Goal: Navigation & Orientation: Find specific page/section

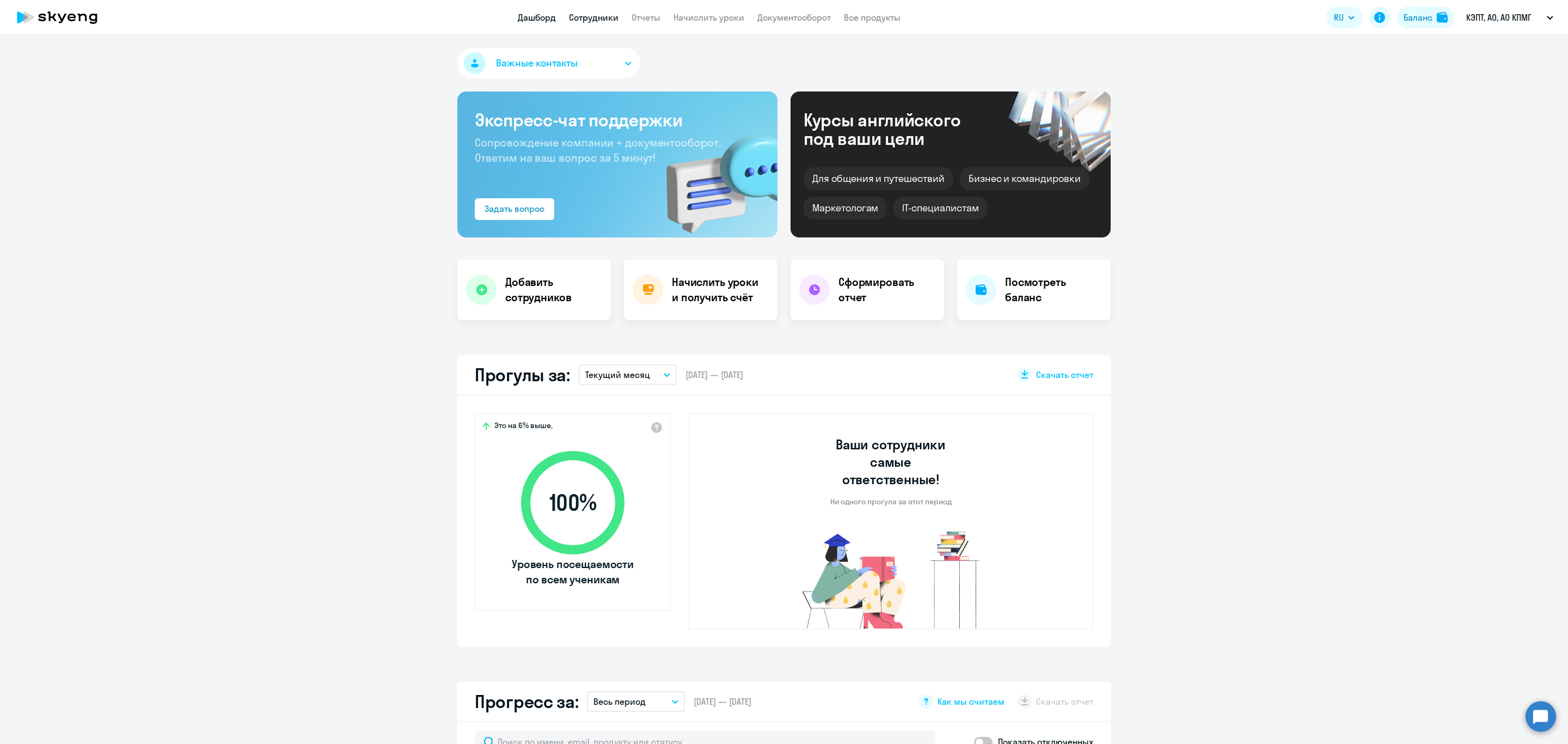
drag, startPoint x: 0, startPoint y: 0, endPoint x: 599, endPoint y: 14, distance: 599.2
click at [599, 14] on link "Сотрудники" at bounding box center [593, 18] width 50 height 11
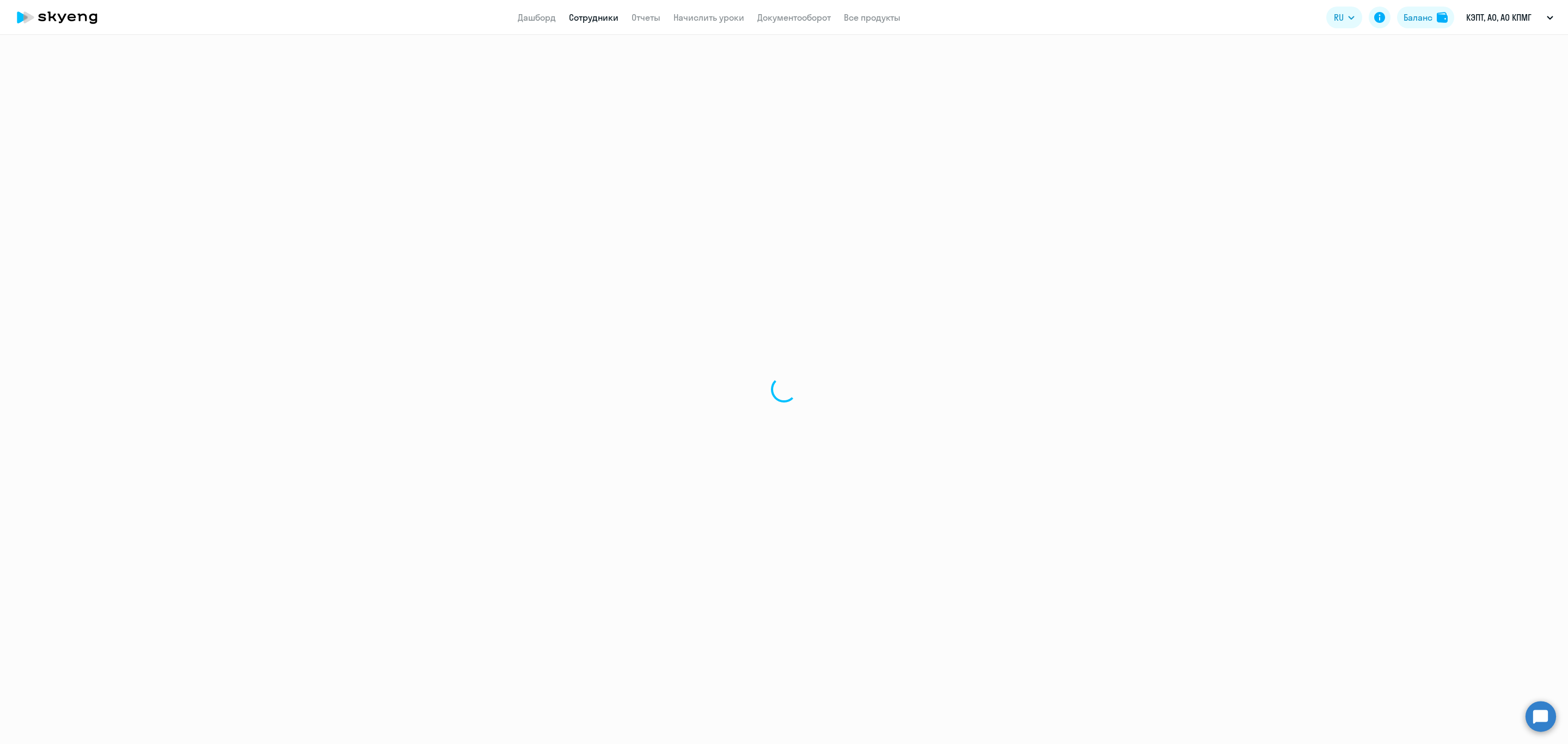
select select "30"
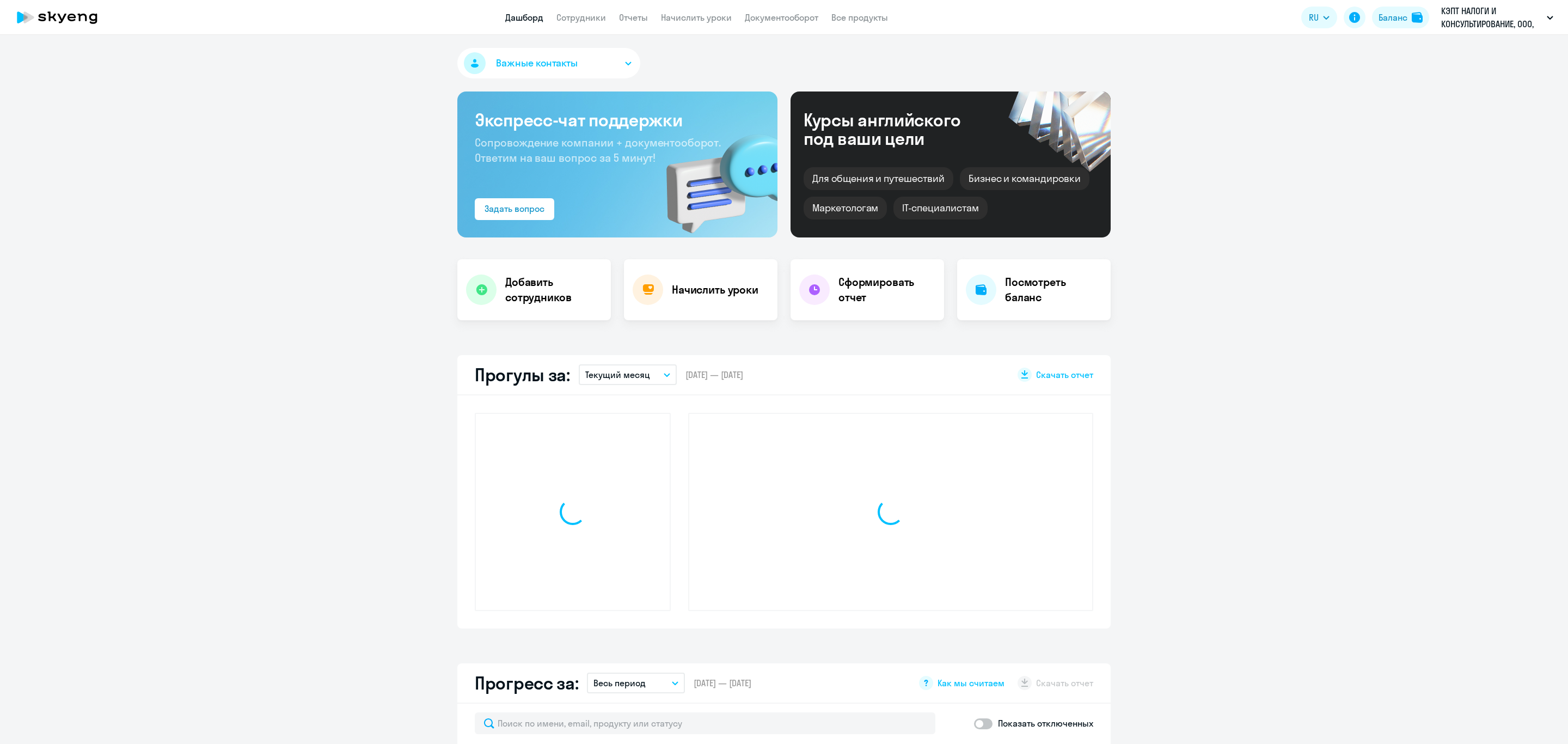
select select "30"
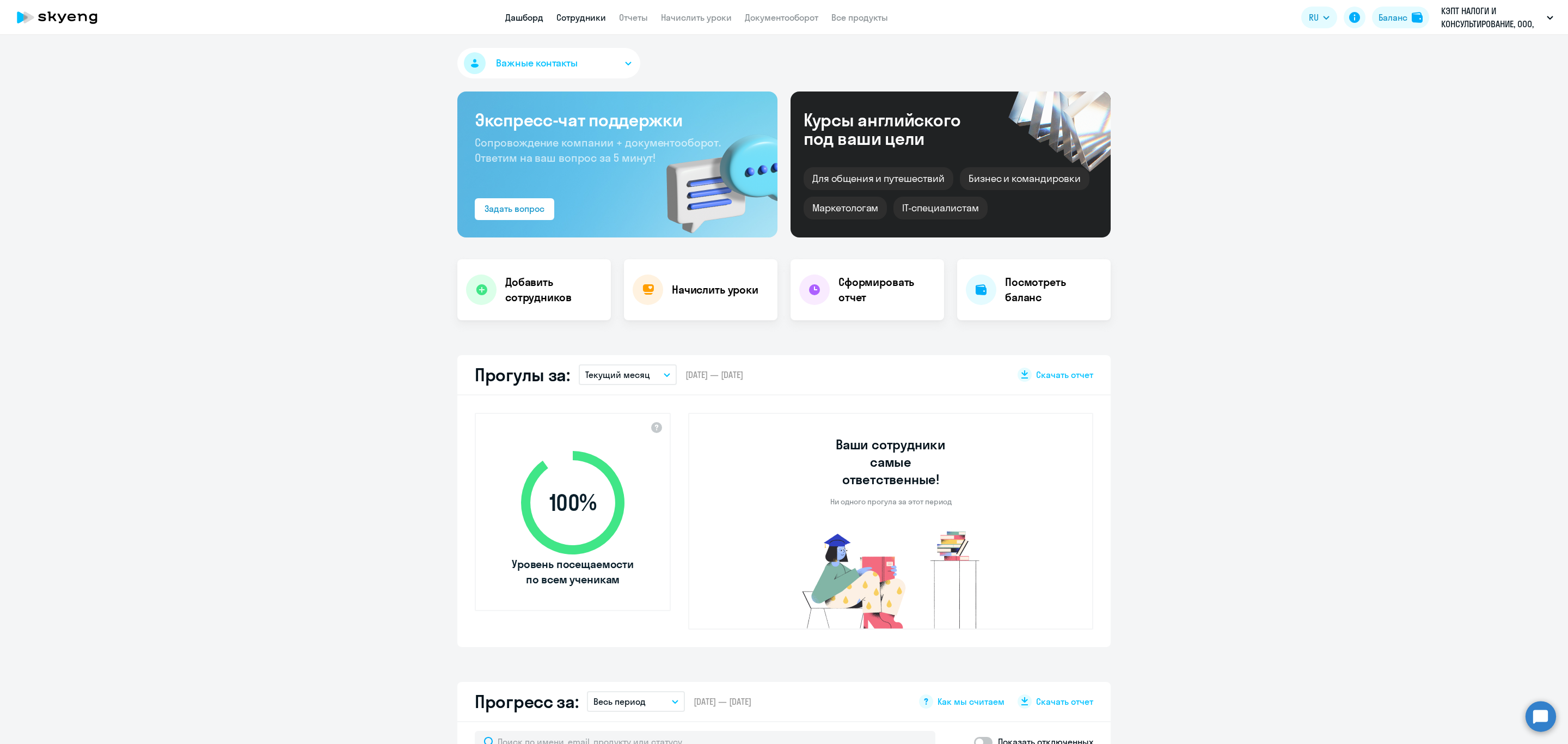
click at [578, 20] on link "Сотрудники" at bounding box center [581, 18] width 50 height 11
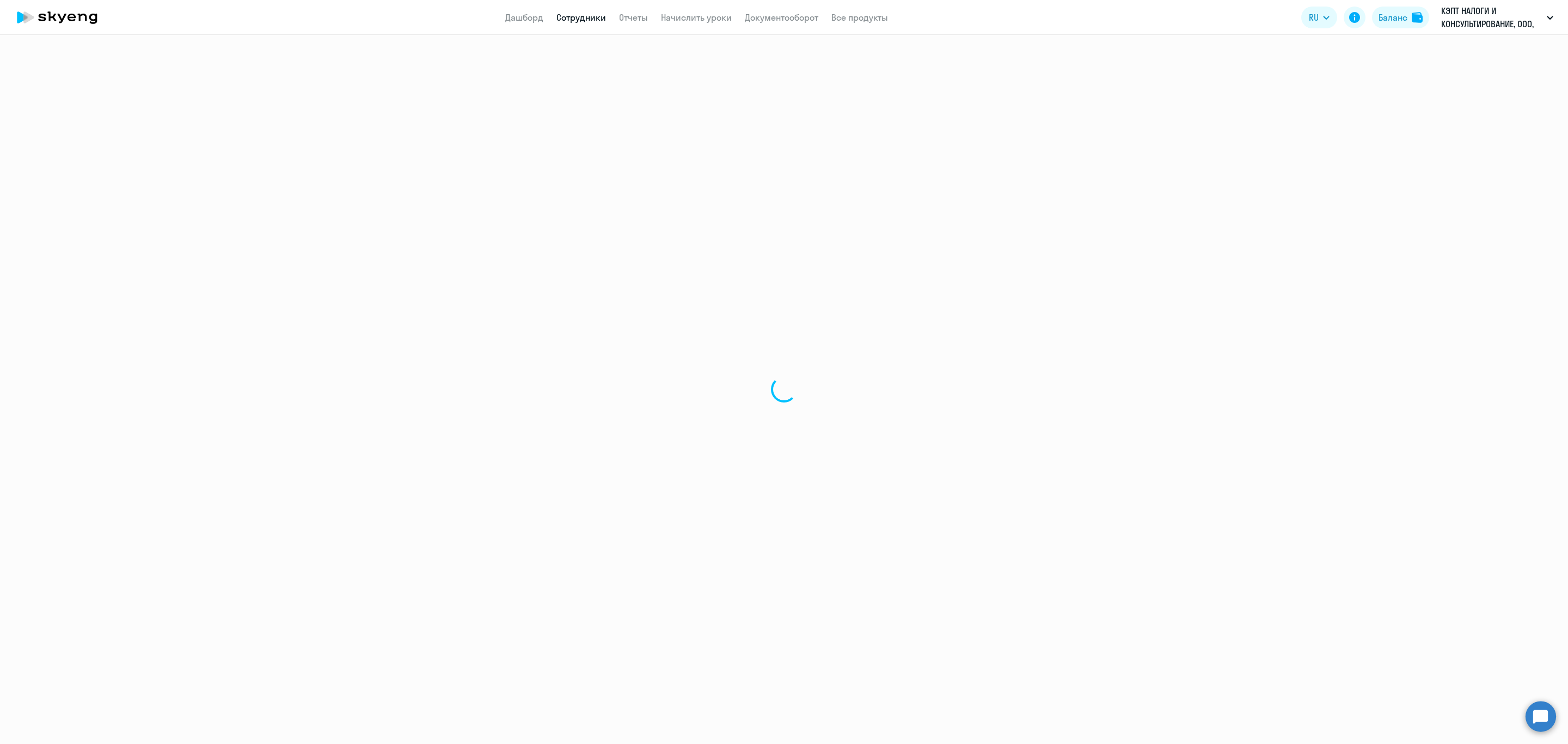
select select "30"
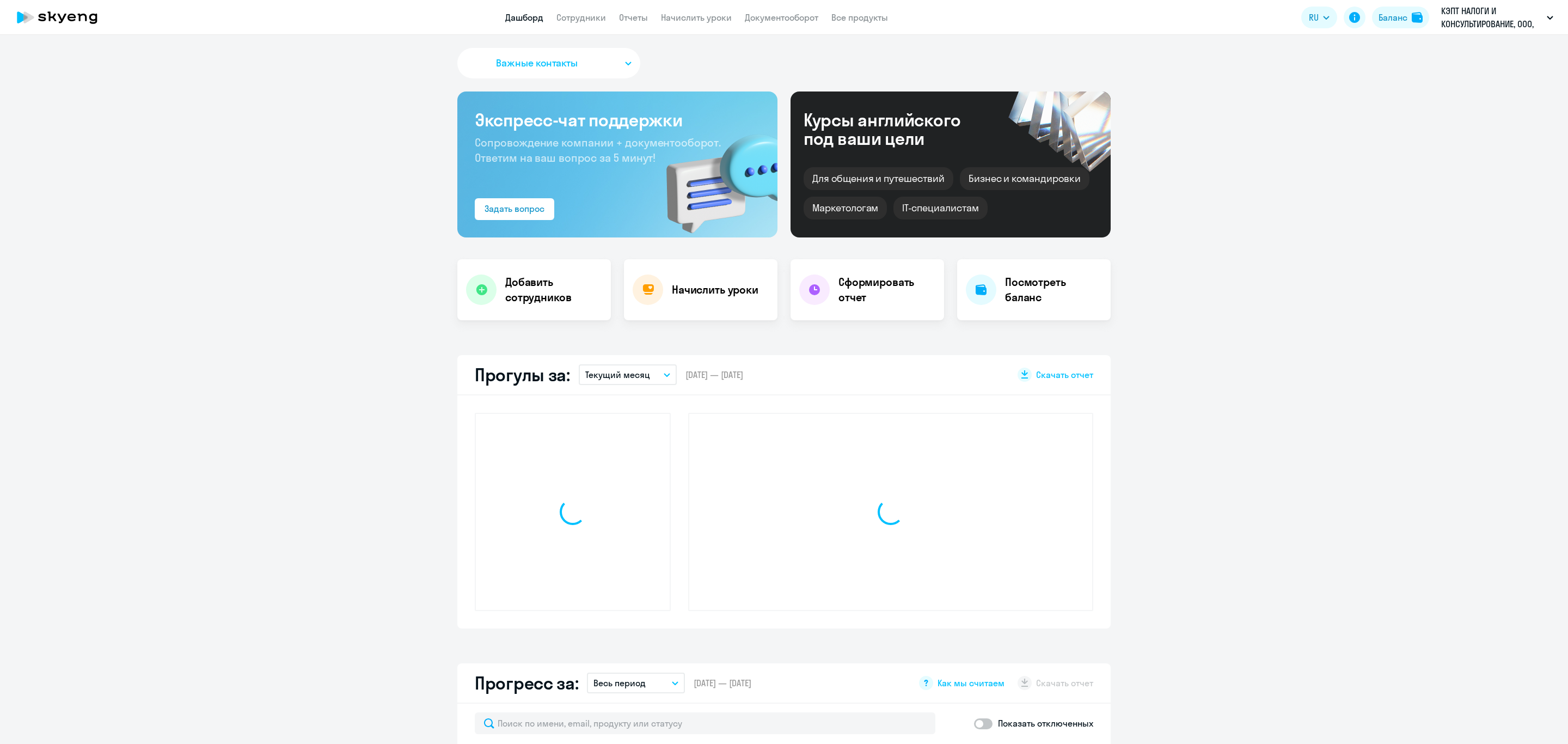
select select "30"
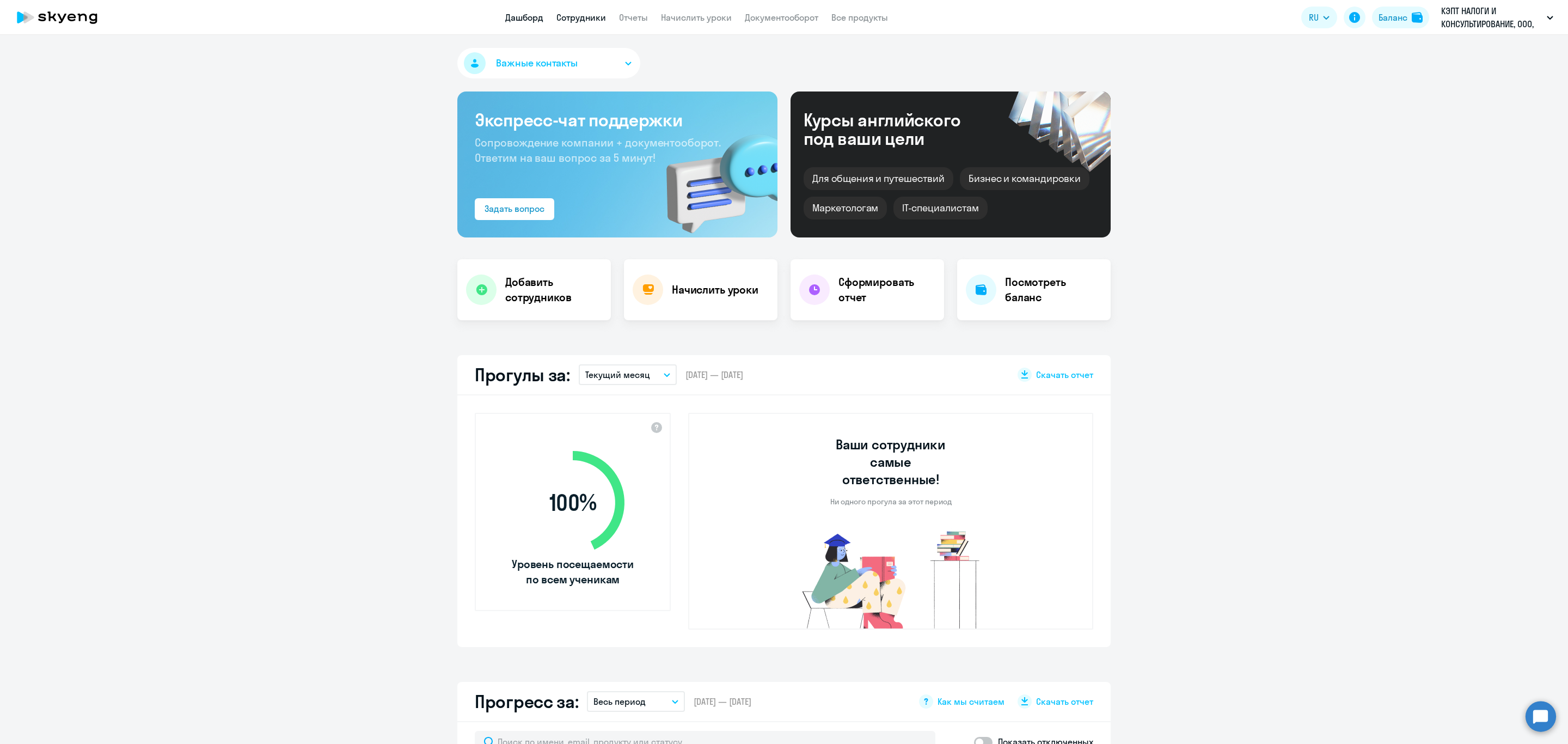
click at [585, 22] on link "Сотрудники" at bounding box center [581, 18] width 50 height 11
select select "30"
click at [585, 14] on link "Сотрудники" at bounding box center [581, 18] width 50 height 11
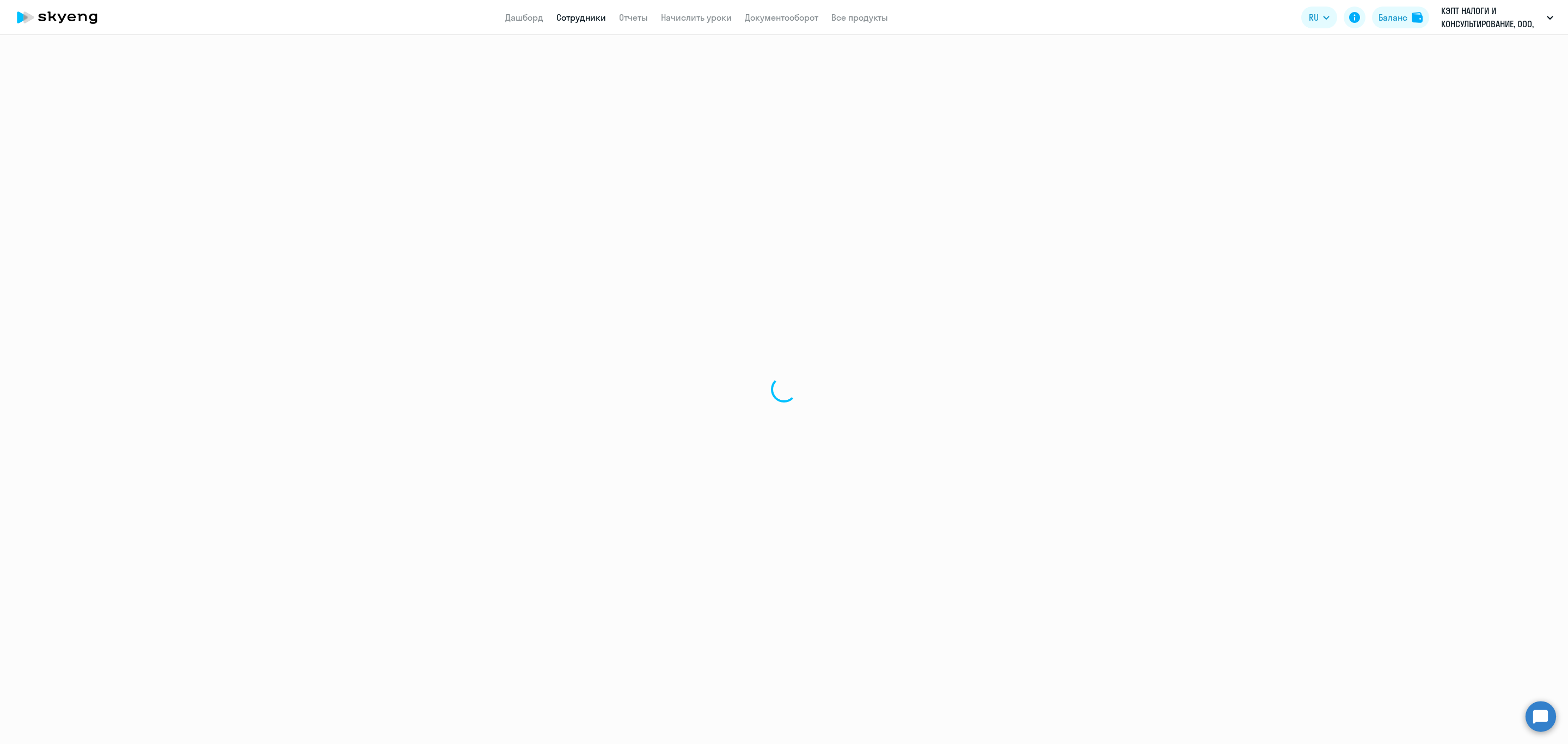
select select "30"
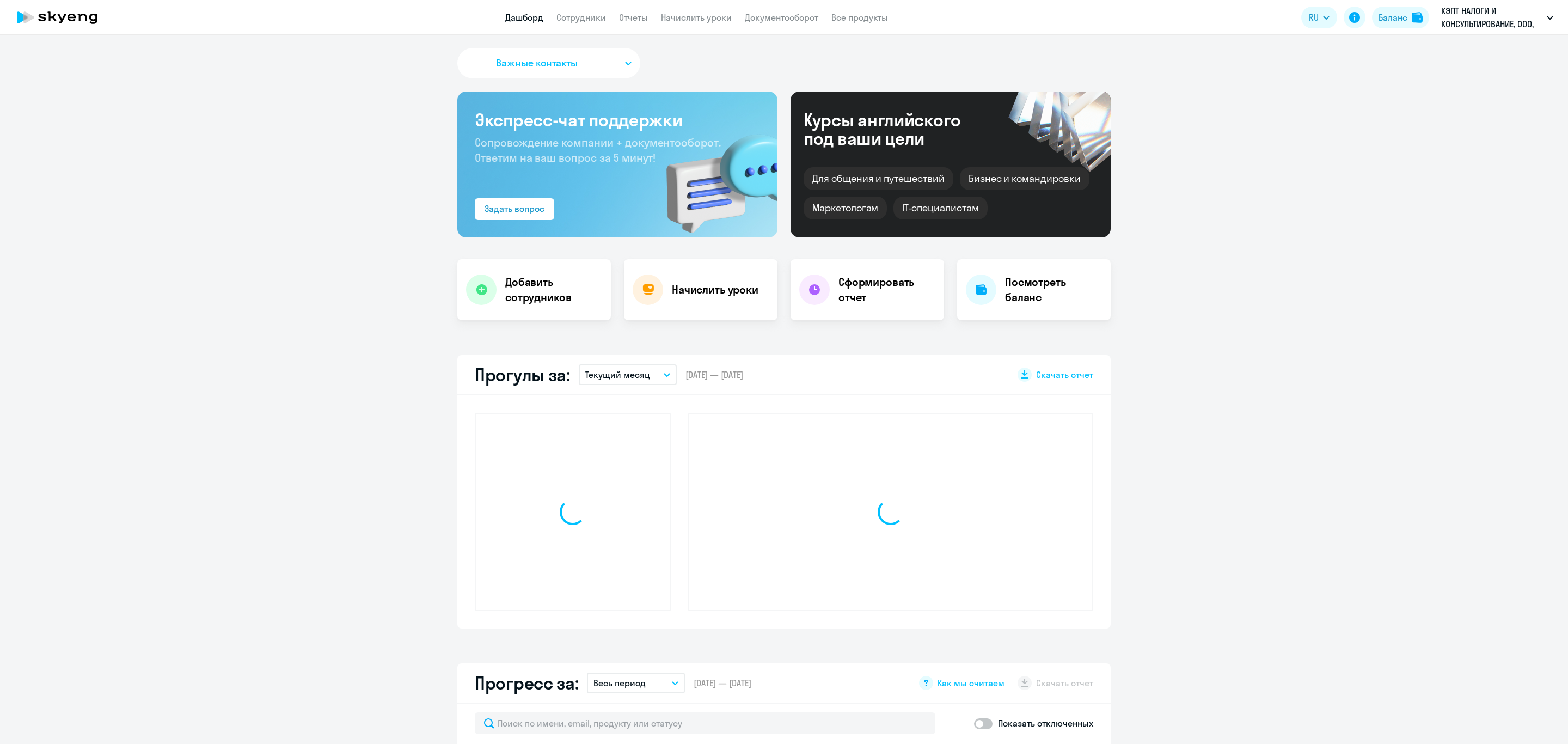
select select "30"
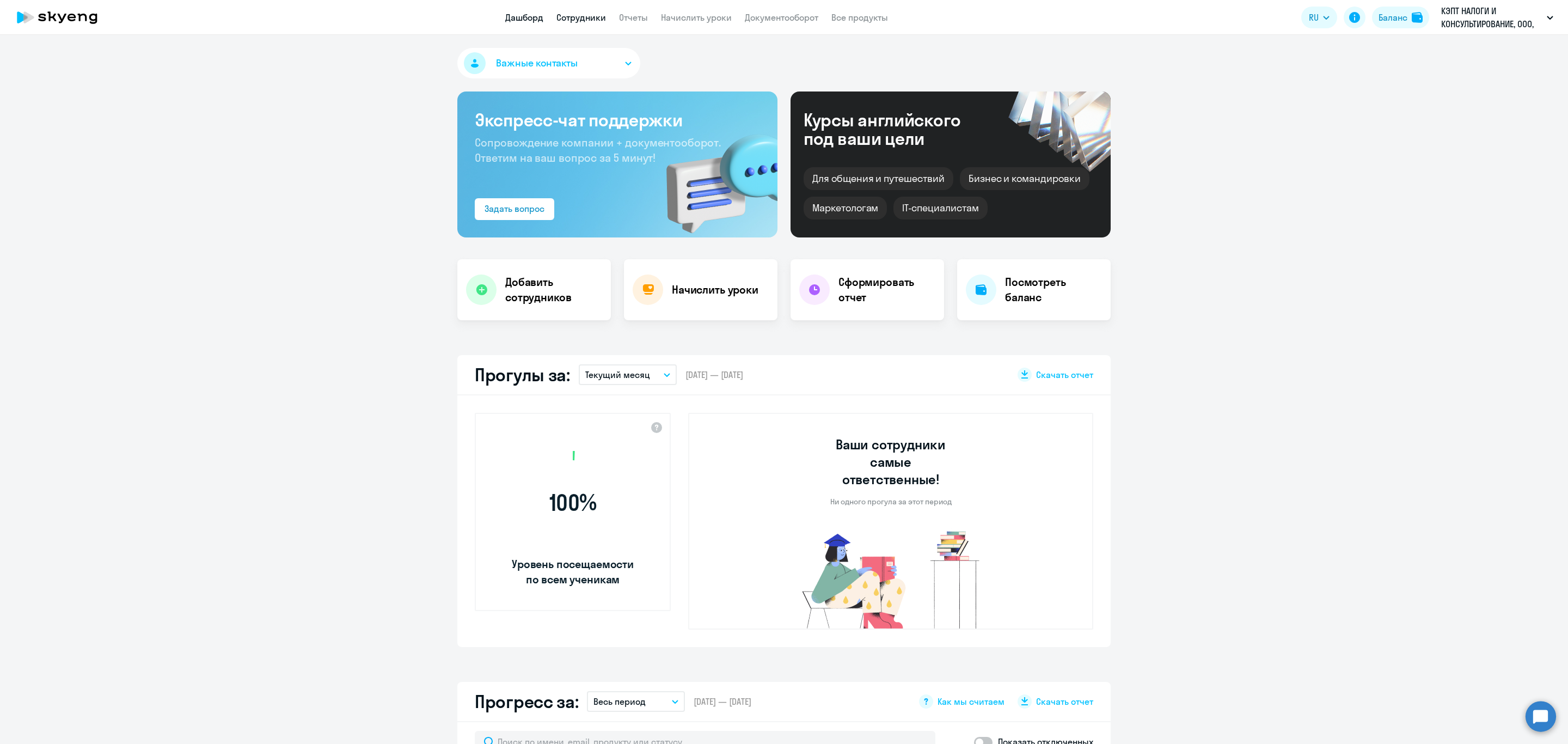
drag, startPoint x: 550, startPoint y: 11, endPoint x: 567, endPoint y: 18, distance: 18.4
click at [550, 11] on nav "Дашборд Сотрудники Отчеты Начислить уроки Документооборот Все продукты" at bounding box center [696, 18] width 383 height 14
click at [580, 20] on link "Сотрудники" at bounding box center [581, 18] width 50 height 11
select select "30"
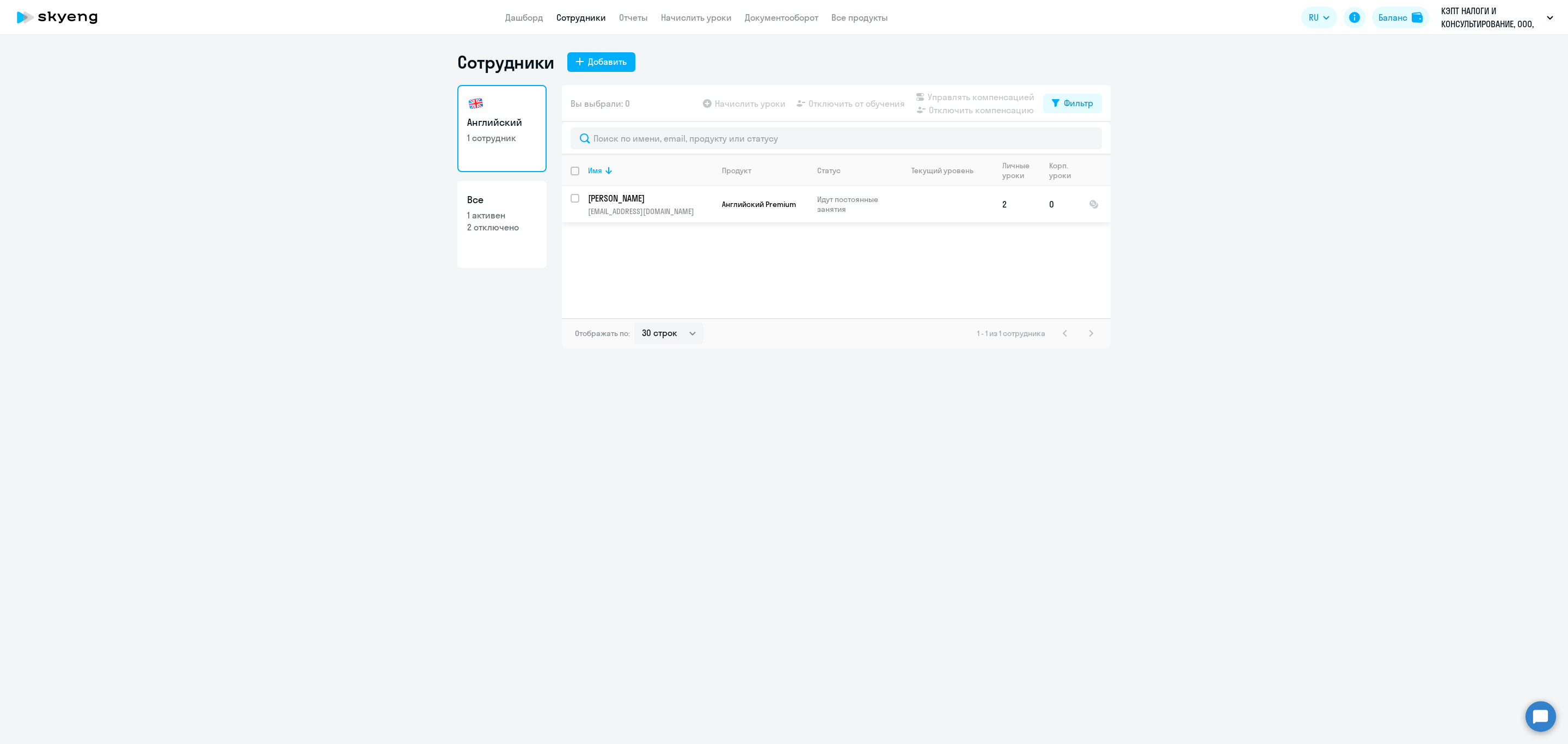
click at [650, 204] on td "Гусарова Диана nezabydka-di@mail.ru" at bounding box center [646, 203] width 134 height 36
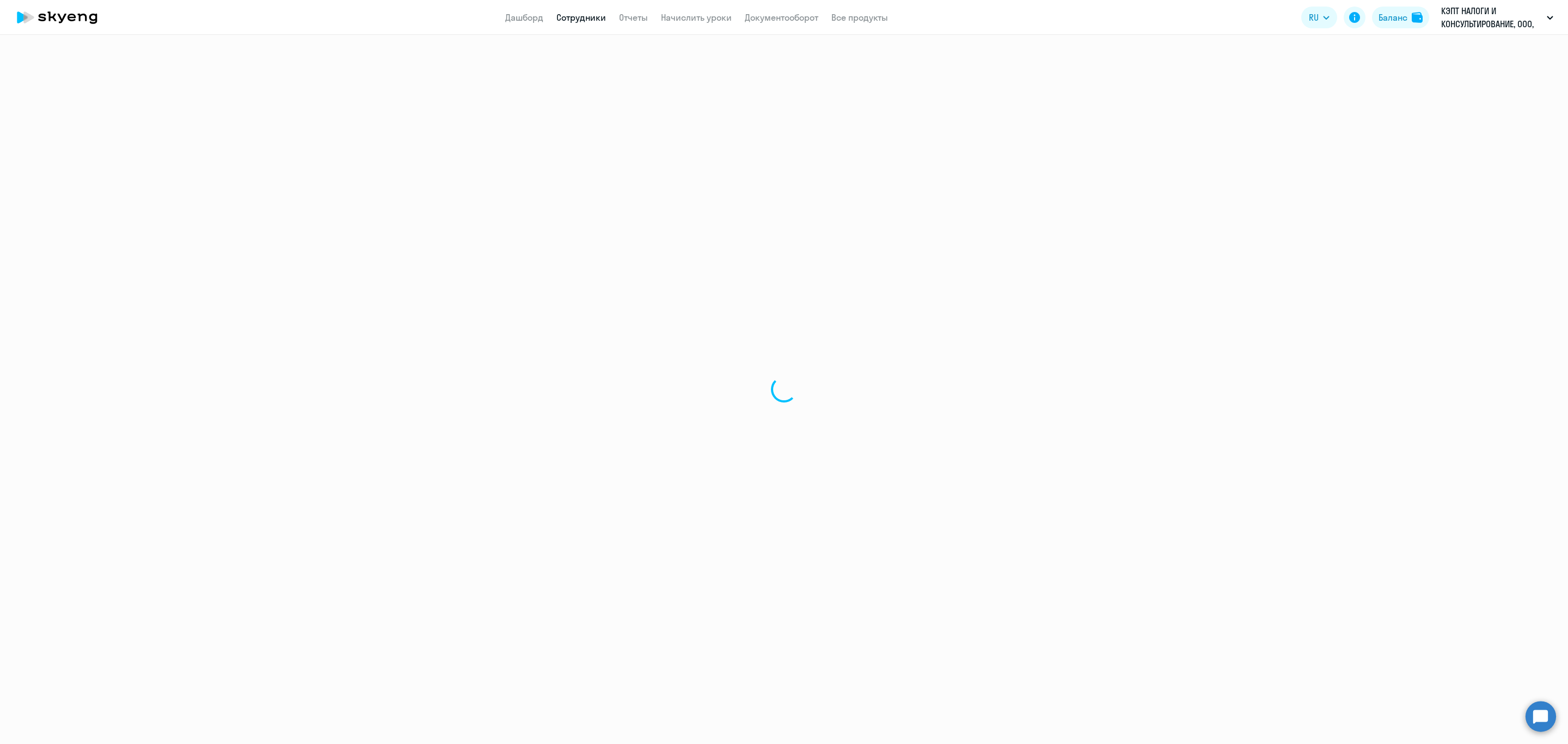
select select "english"
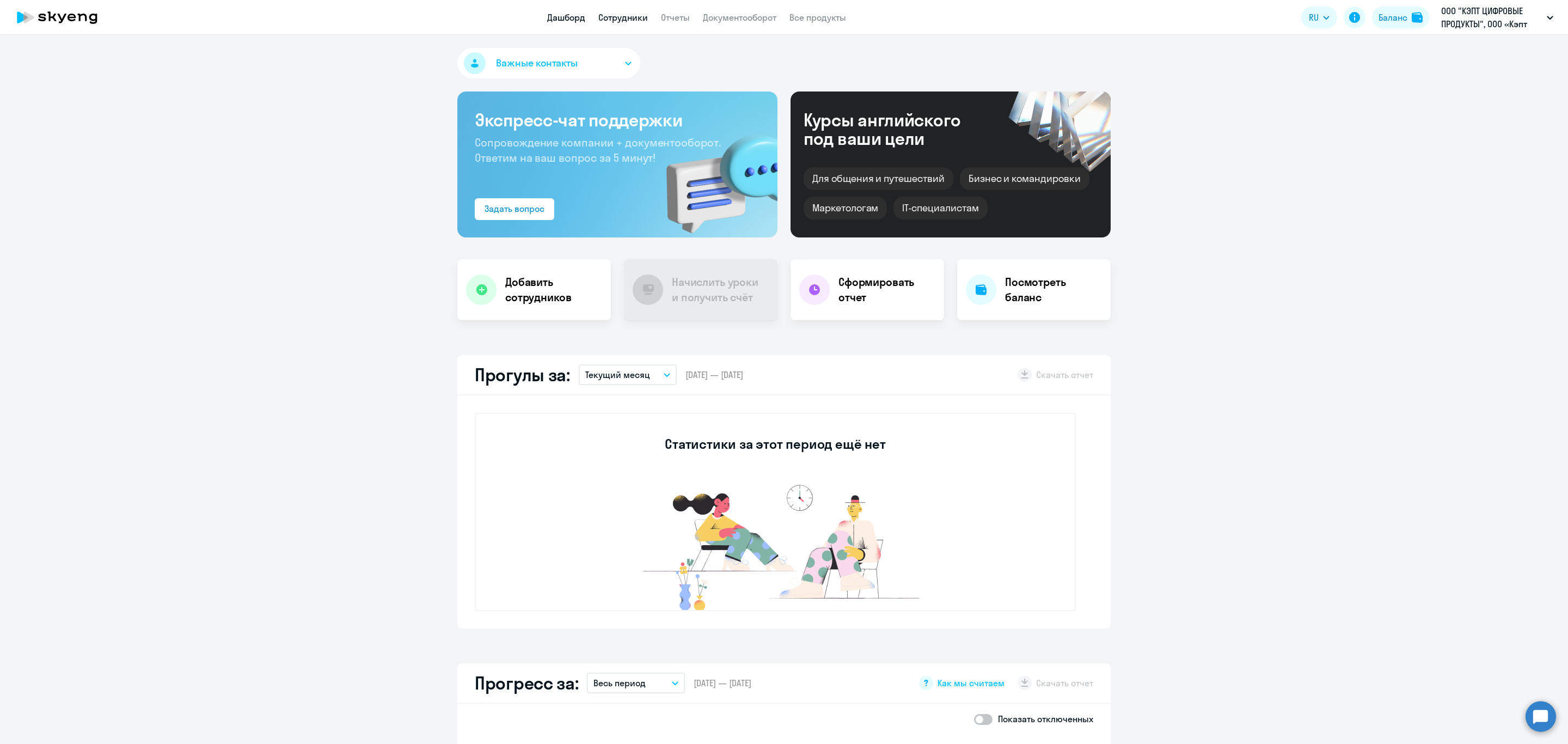
click at [619, 20] on link "Сотрудники" at bounding box center [623, 18] width 50 height 11
select select "30"
click at [625, 20] on link "Сотрудники" at bounding box center [623, 18] width 50 height 11
